Goal: Task Accomplishment & Management: Complete application form

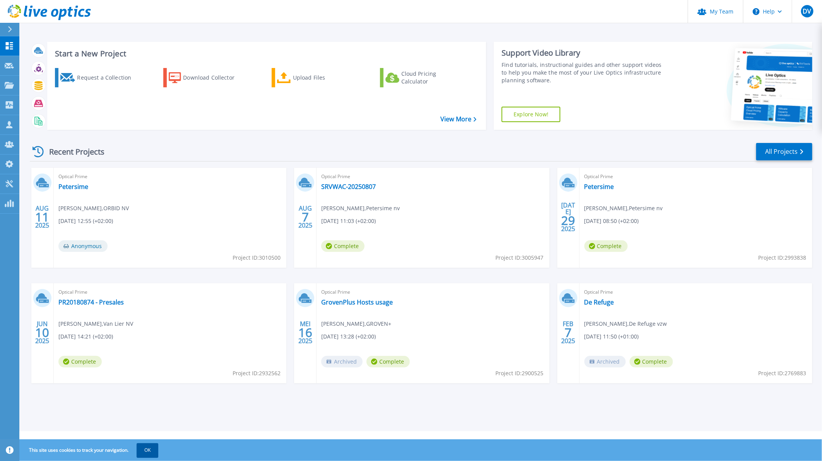
click at [149, 455] on button "OK" at bounding box center [148, 451] width 22 height 14
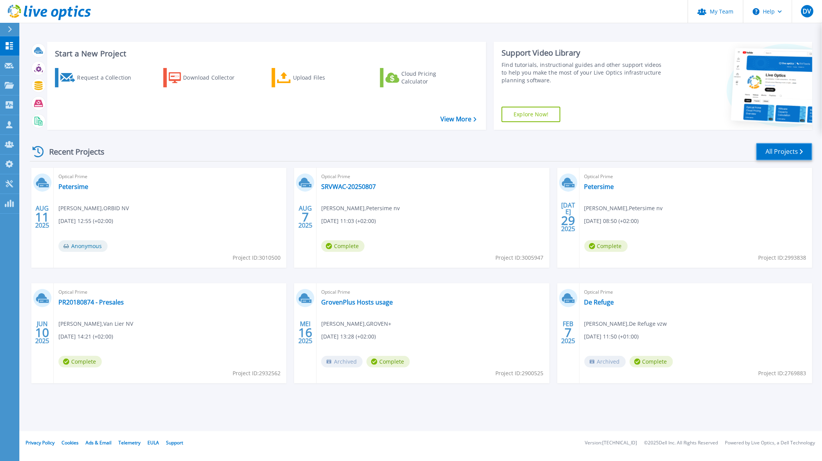
click at [772, 153] on link "All Projects" at bounding box center [784, 151] width 56 height 17
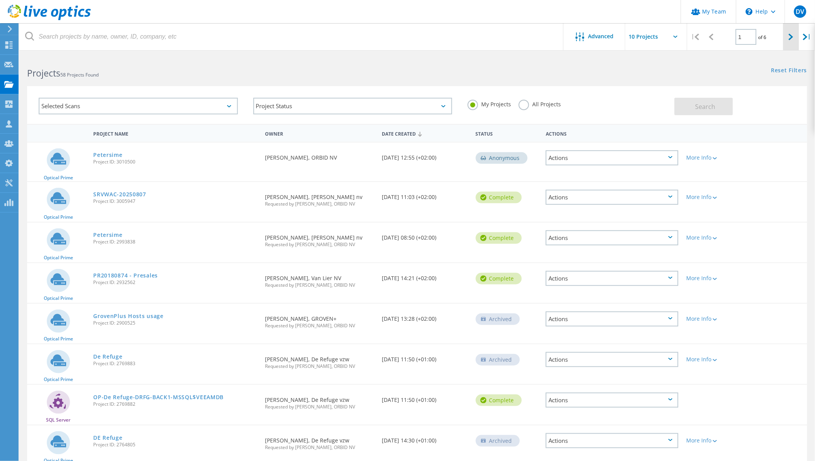
click at [791, 38] on icon at bounding box center [791, 37] width 5 height 7
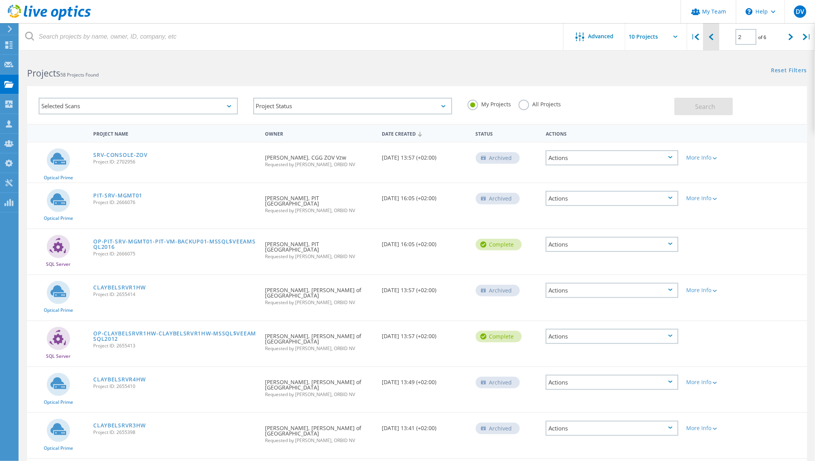
click at [718, 37] on div at bounding box center [711, 36] width 16 height 27
type input "1"
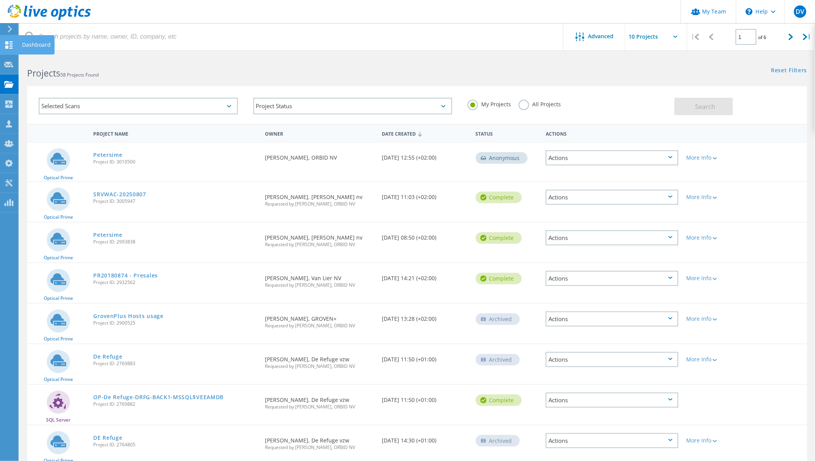
click at [6, 47] on use at bounding box center [8, 44] width 7 height 7
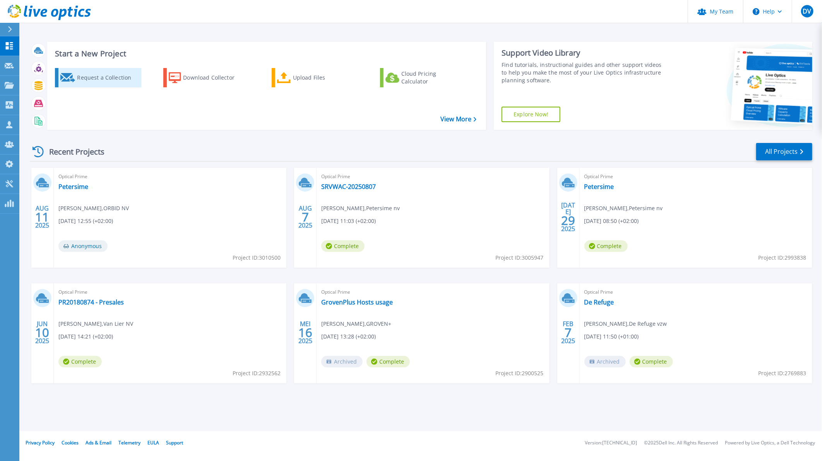
click at [111, 76] on div "Request a Collection" at bounding box center [108, 77] width 62 height 15
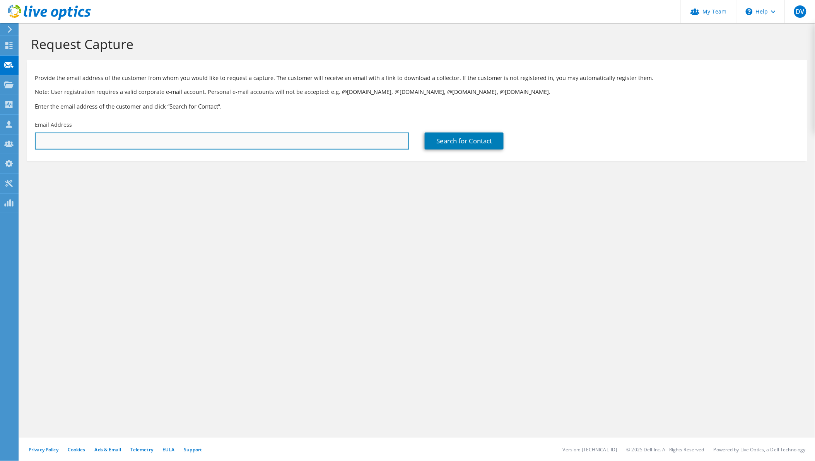
click at [139, 142] on input "text" at bounding box center [222, 141] width 374 height 17
drag, startPoint x: 100, startPoint y: 143, endPoint x: 105, endPoint y: 146, distance: 6.1
click at [100, 143] on input "text" at bounding box center [222, 141] width 374 height 17
paste input "phuoc.tran@vanwezel.be"
type input "phuoc.tran@vanwezel.be"
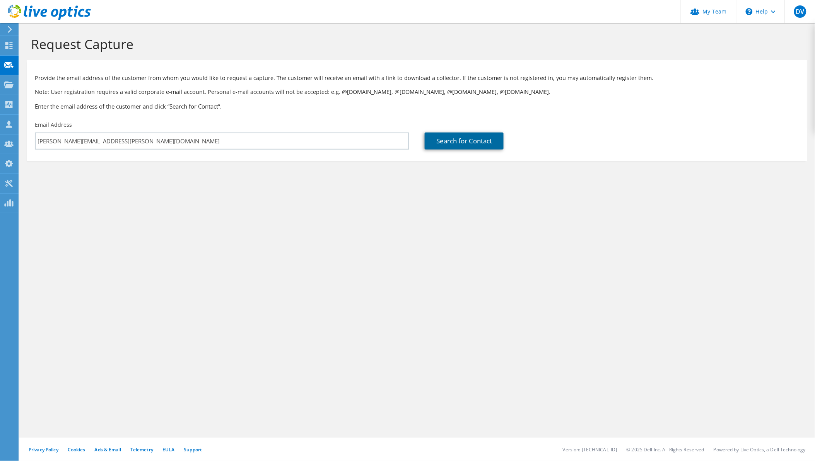
click at [467, 140] on link "Search for Contact" at bounding box center [464, 141] width 79 height 17
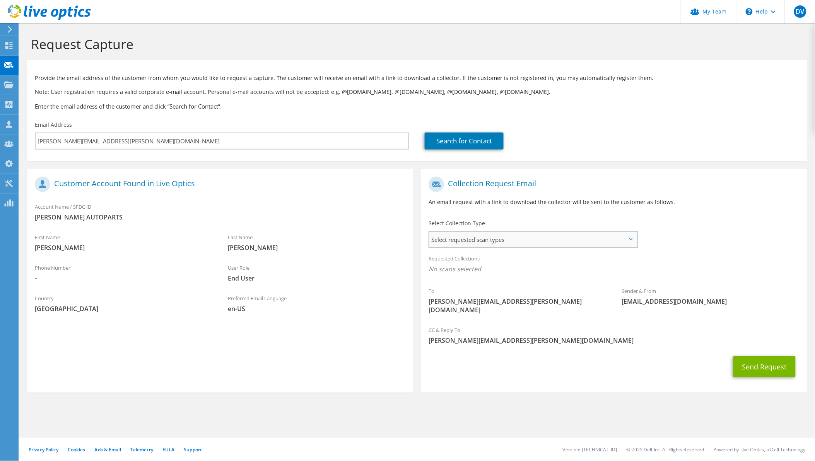
click at [524, 237] on span "Select requested scan types" at bounding box center [533, 239] width 208 height 15
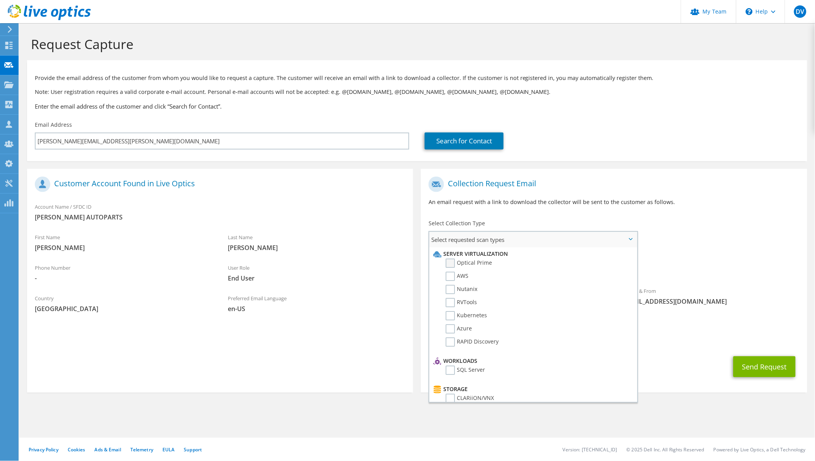
click at [453, 263] on label "Optical Prime" at bounding box center [469, 263] width 46 height 9
click at [0, 0] on input "Optical Prime" at bounding box center [0, 0] width 0 height 0
click at [702, 250] on div "To phuoc.tran@vanwezel.be Sender & From liveoptics@liveoptics.com" at bounding box center [614, 249] width 386 height 152
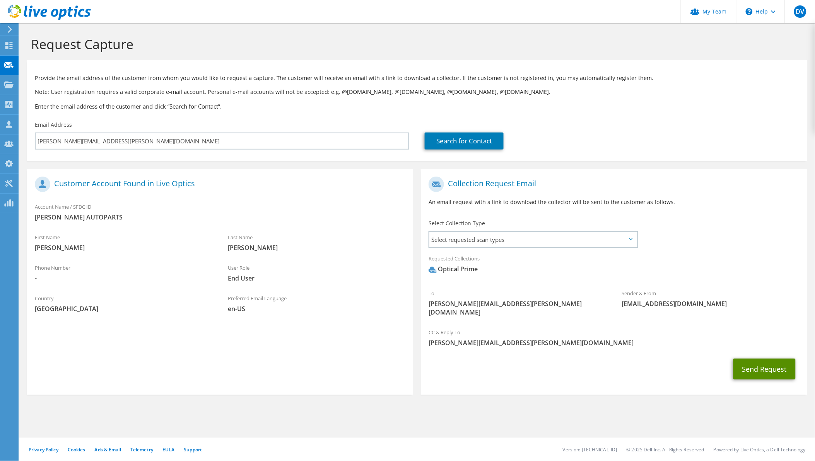
click at [758, 361] on button "Send Request" at bounding box center [764, 369] width 62 height 21
